Goal: Navigation & Orientation: Find specific page/section

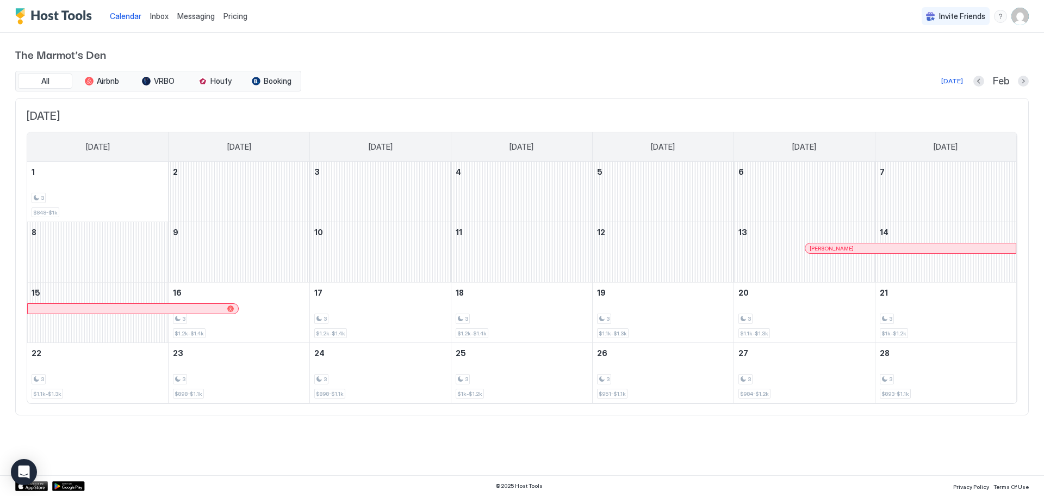
click at [196, 19] on span "Messaging" at bounding box center [196, 15] width 38 height 9
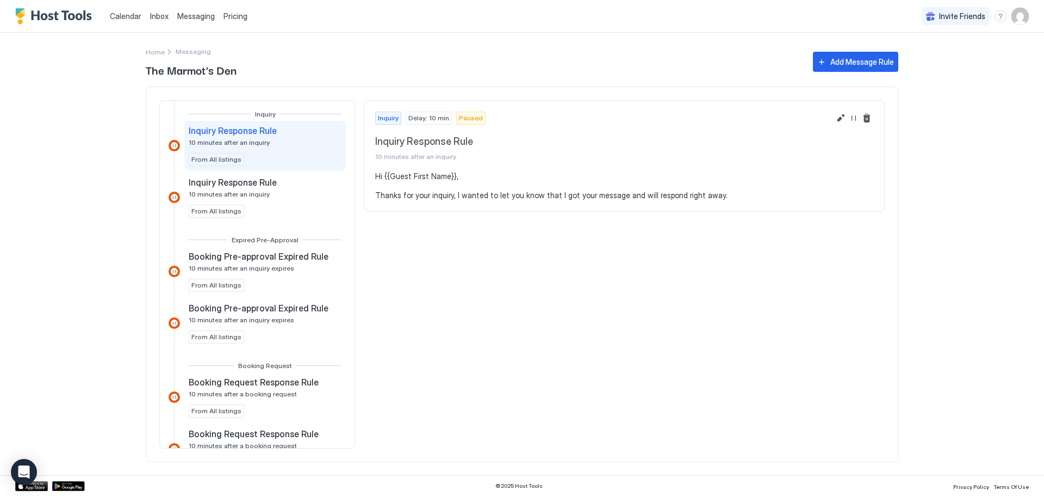
click at [154, 17] on span "Inbox" at bounding box center [159, 15] width 18 height 9
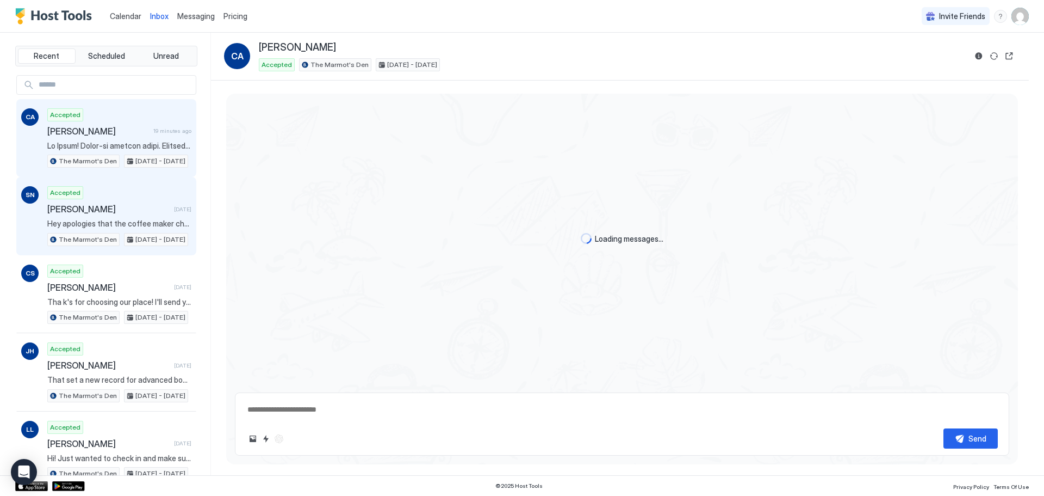
scroll to position [55, 0]
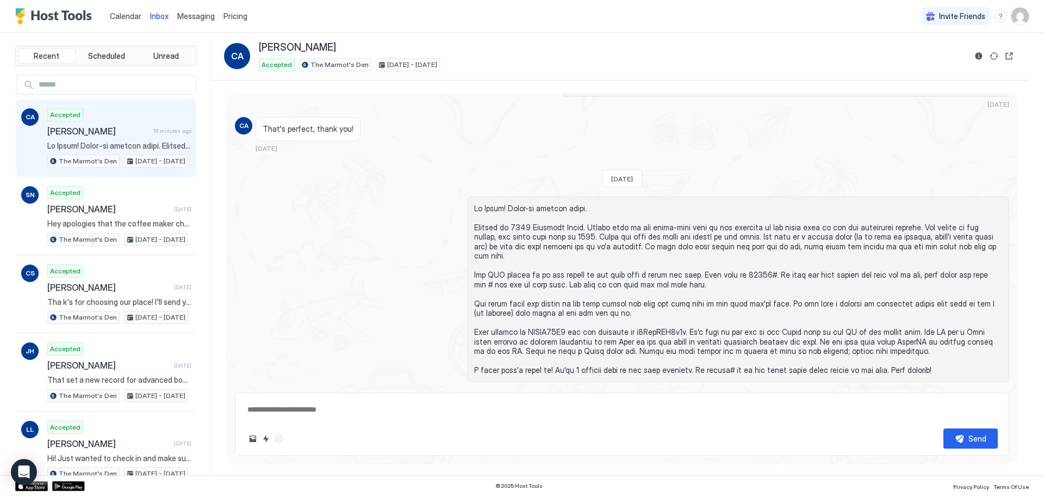
click at [127, 15] on span "Calendar" at bounding box center [126, 15] width 32 height 9
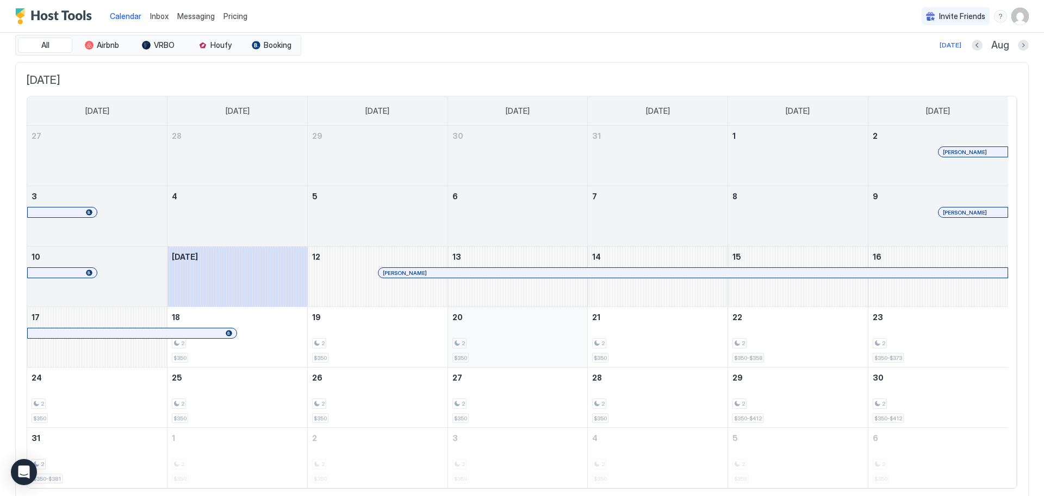
scroll to position [36, 0]
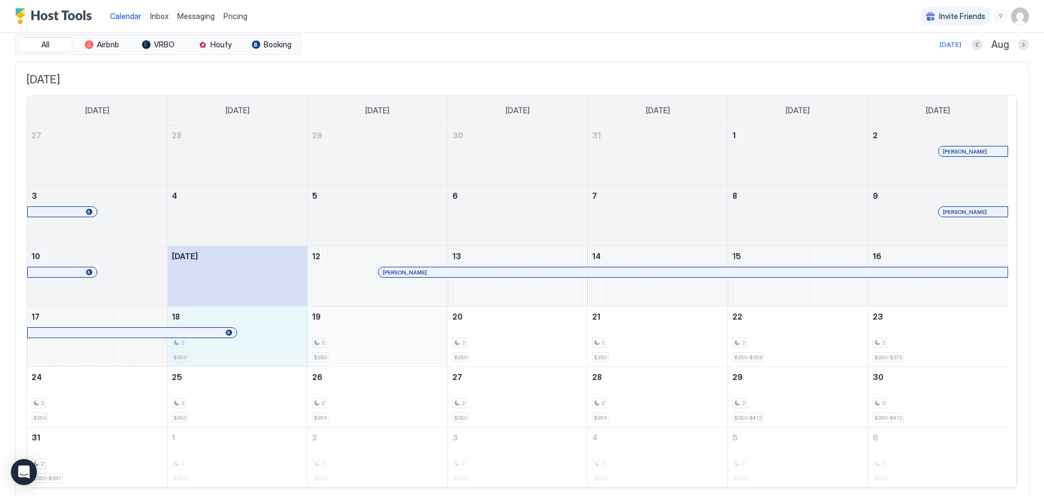
drag, startPoint x: 272, startPoint y: 348, endPoint x: 434, endPoint y: 344, distance: 162.1
click at [434, 344] on tr "17 18 2 $350 19 2 $350 20 2 $350 21 2 $350 22 2 $350-$358 23 2 $350-$373" at bounding box center [517, 336] width 981 height 60
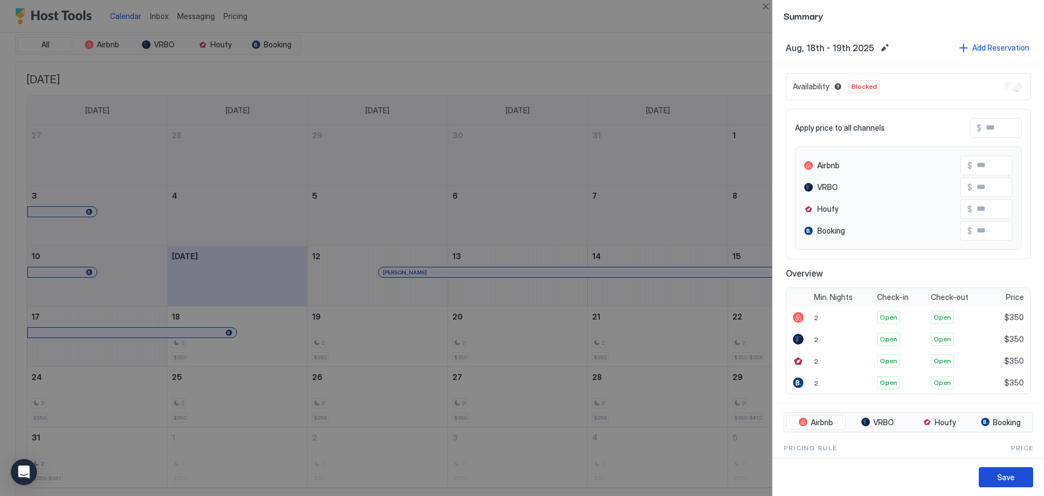
click at [1010, 476] on div "Save" at bounding box center [1006, 476] width 17 height 11
